Goal: Check status: Check status

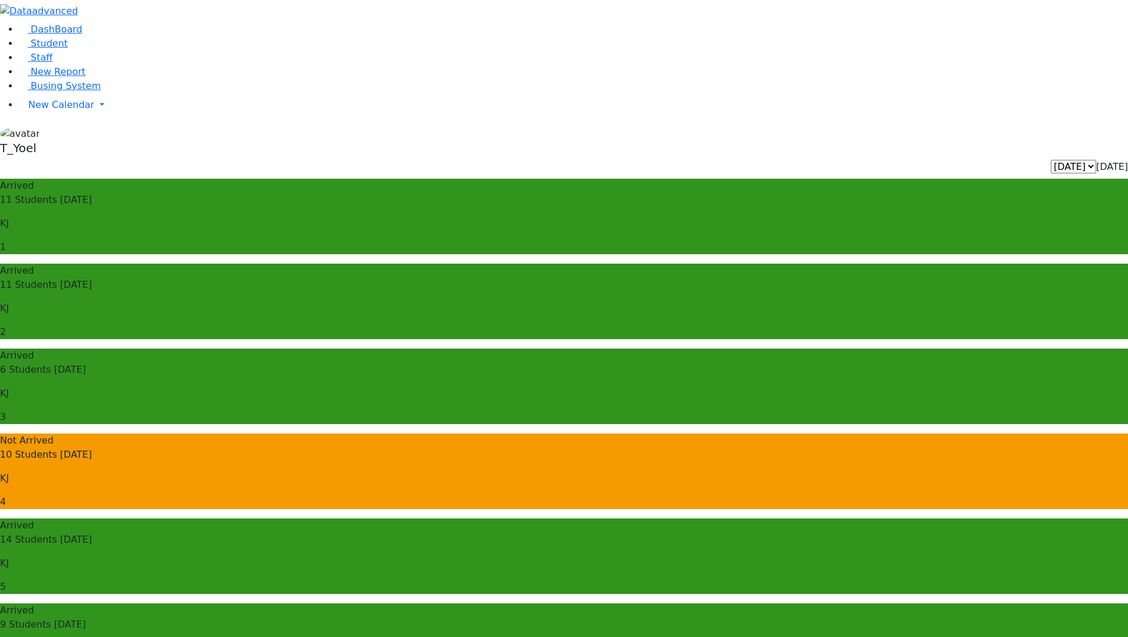
select select "3"
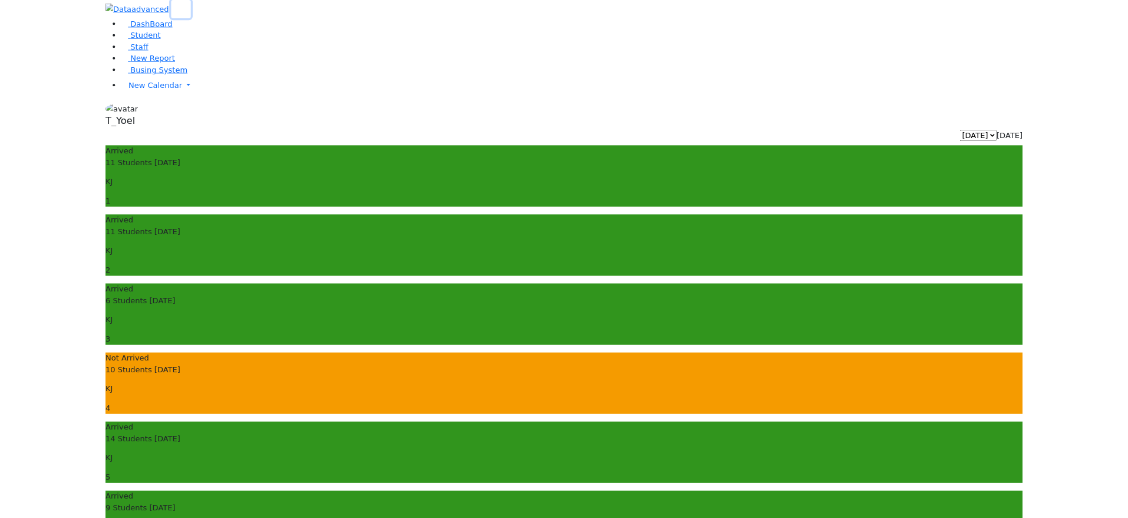
scroll to position [52, 0]
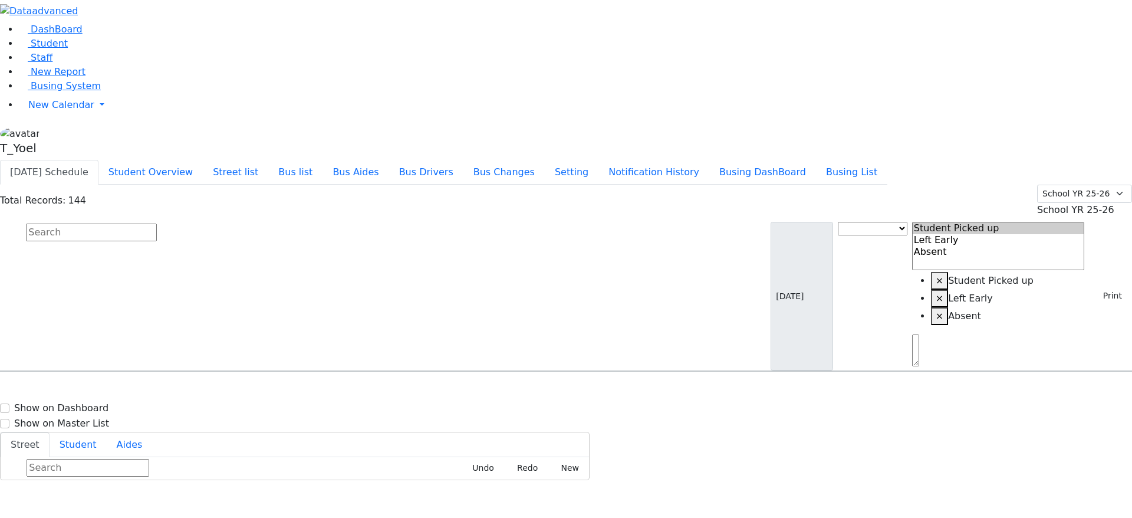
select select
click at [50, 91] on span "Busing System" at bounding box center [66, 85] width 70 height 11
click at [813, 160] on button "Busing DashBoard" at bounding box center [762, 172] width 107 height 25
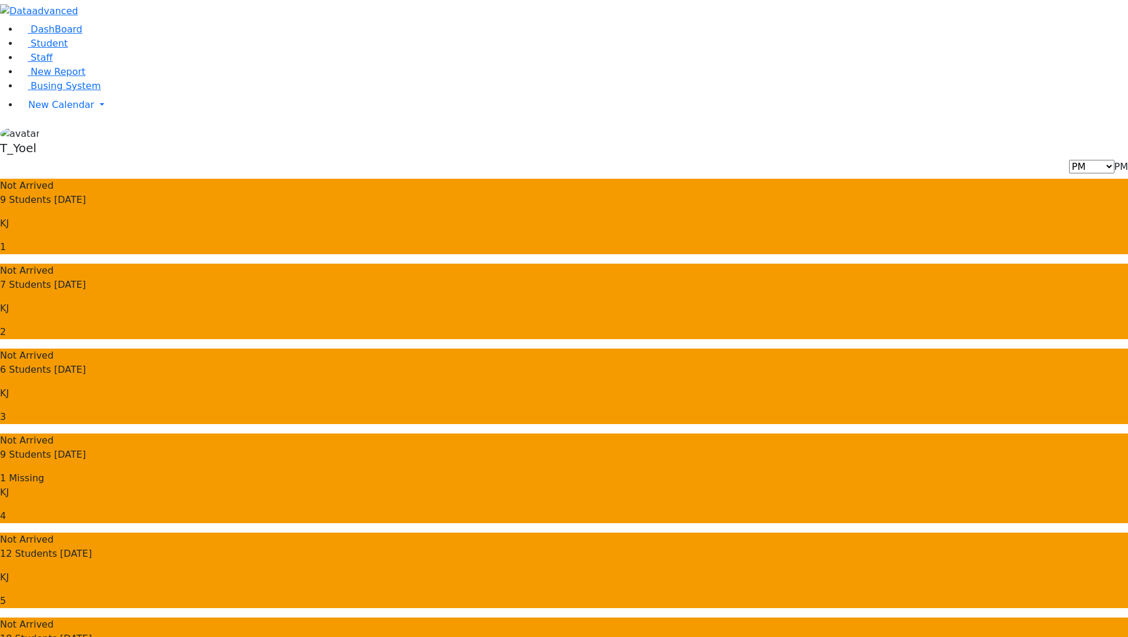
click at [105, 21] on button "button" at bounding box center [93, 11] width 24 height 22
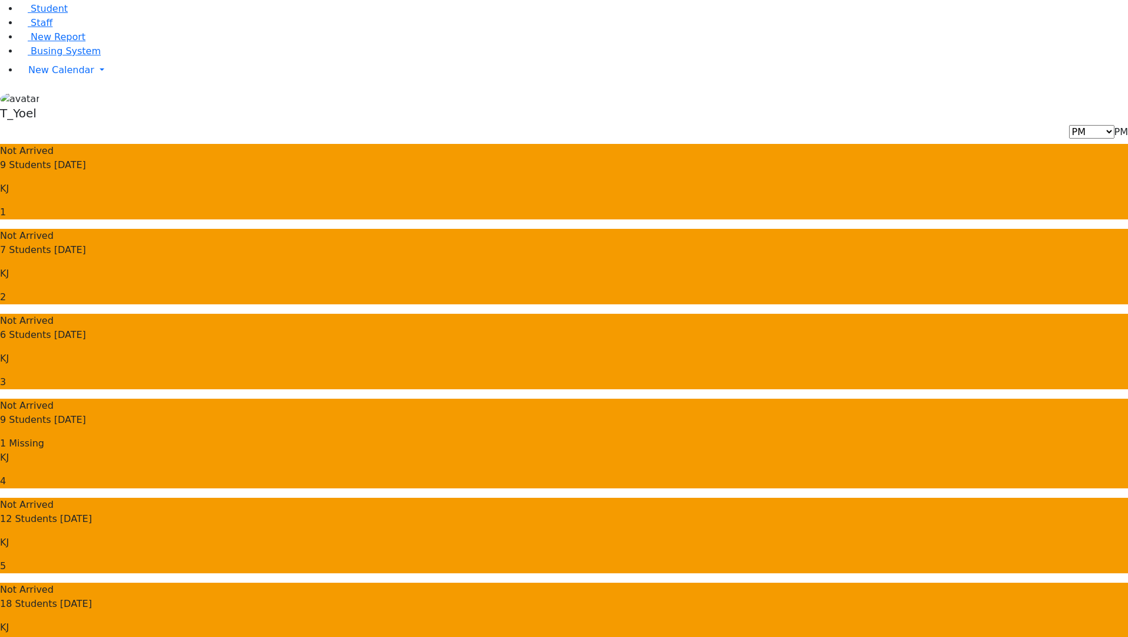
scroll to position [32, 0]
